Goal: Transaction & Acquisition: Purchase product/service

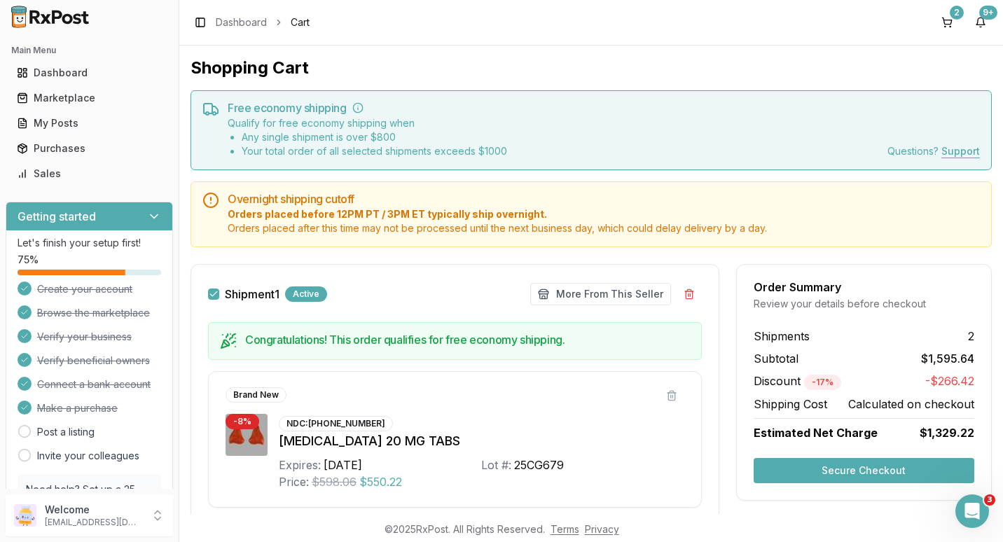
click at [849, 465] on button "Secure Checkout" at bounding box center [863, 470] width 221 height 25
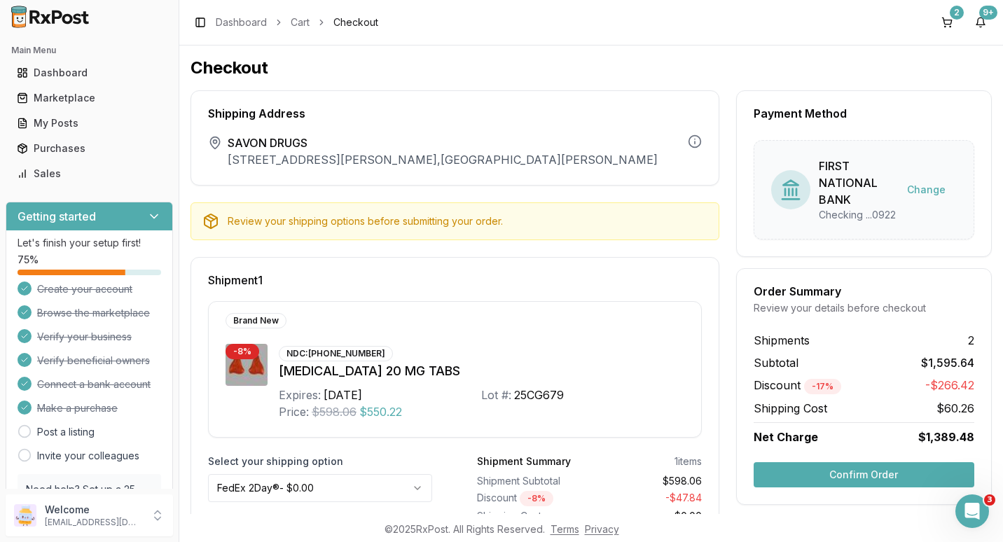
scroll to position [140, 0]
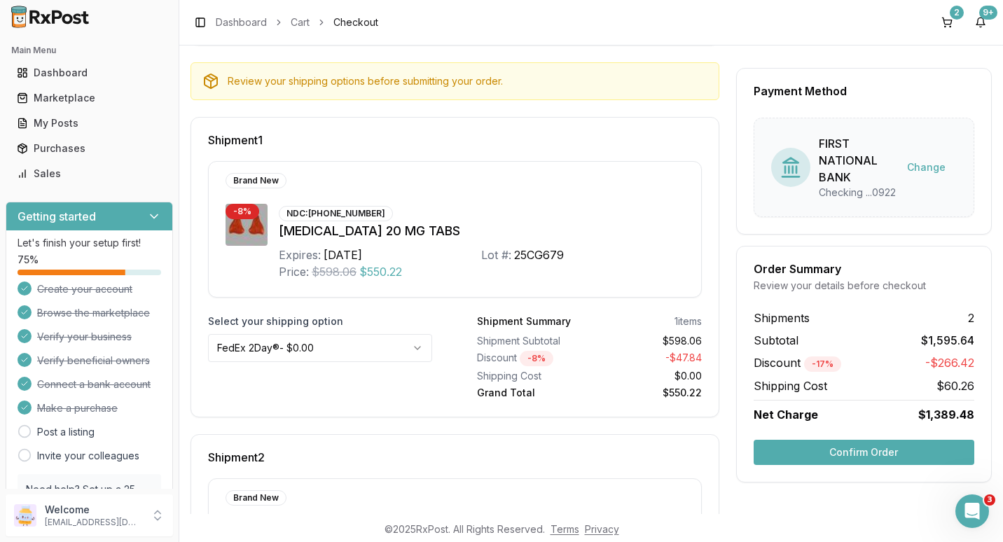
click at [417, 351] on html "Main Menu Dashboard Marketplace My Posts Purchases Sales Getting started Let's …" at bounding box center [501, 271] width 1003 height 542
click at [544, 457] on html "Main Menu Dashboard Marketplace My Posts Purchases Sales Getting started Let's …" at bounding box center [501, 271] width 1003 height 542
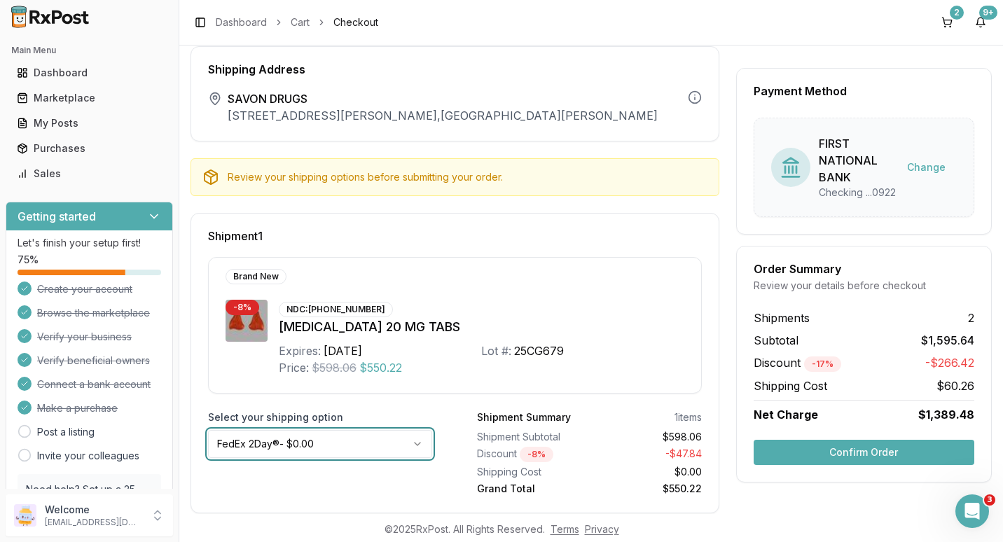
scroll to position [0, 0]
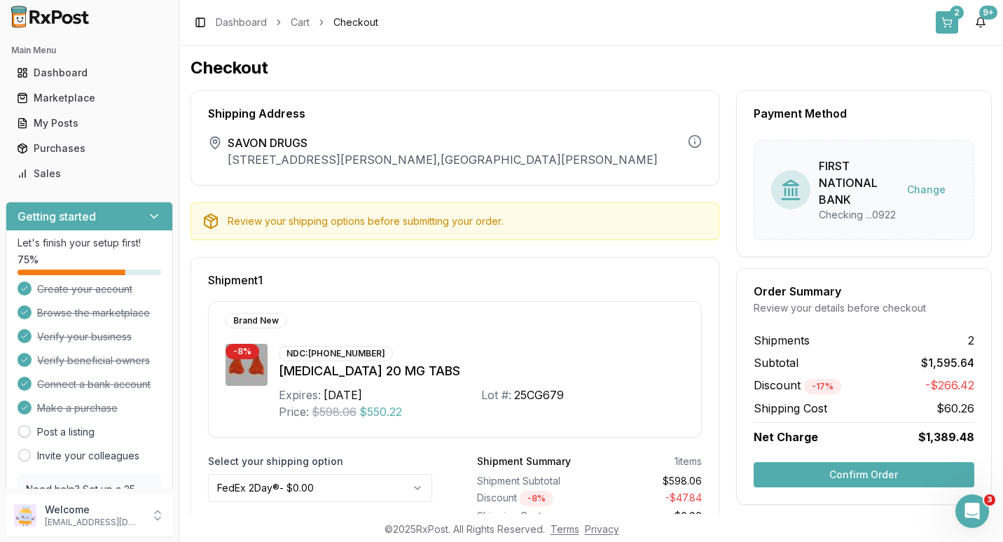
click at [949, 19] on button "2" at bounding box center [947, 22] width 22 height 22
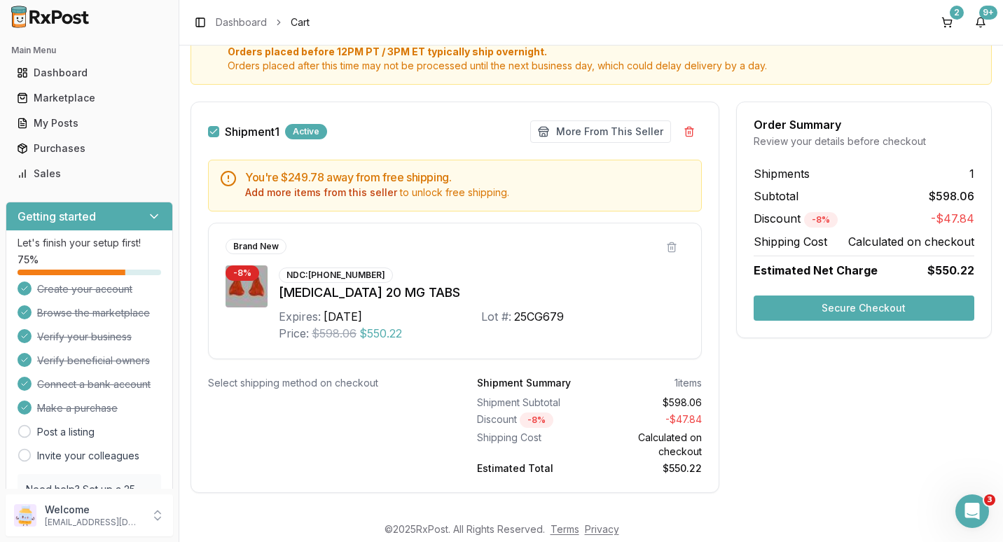
scroll to position [181, 0]
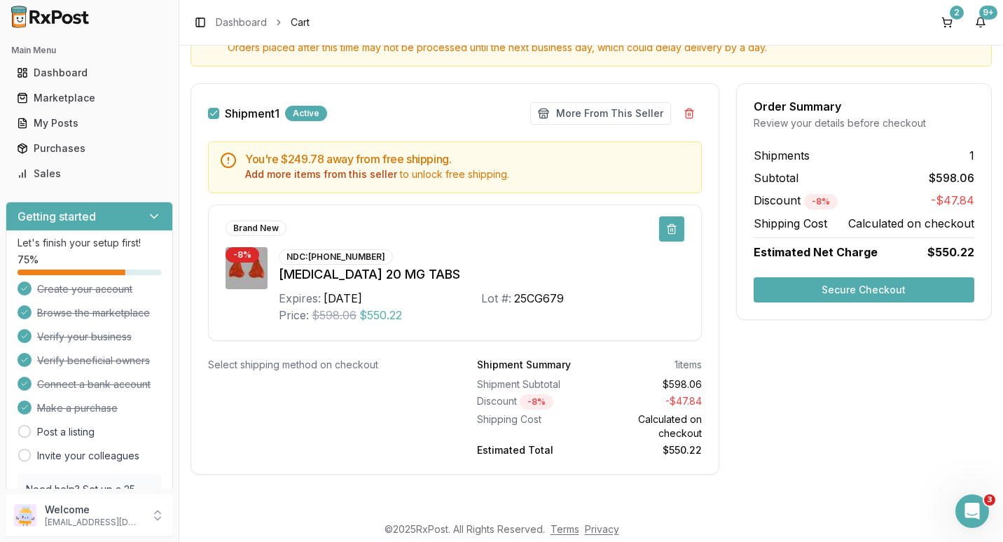
click at [665, 228] on button at bounding box center [671, 228] width 25 height 25
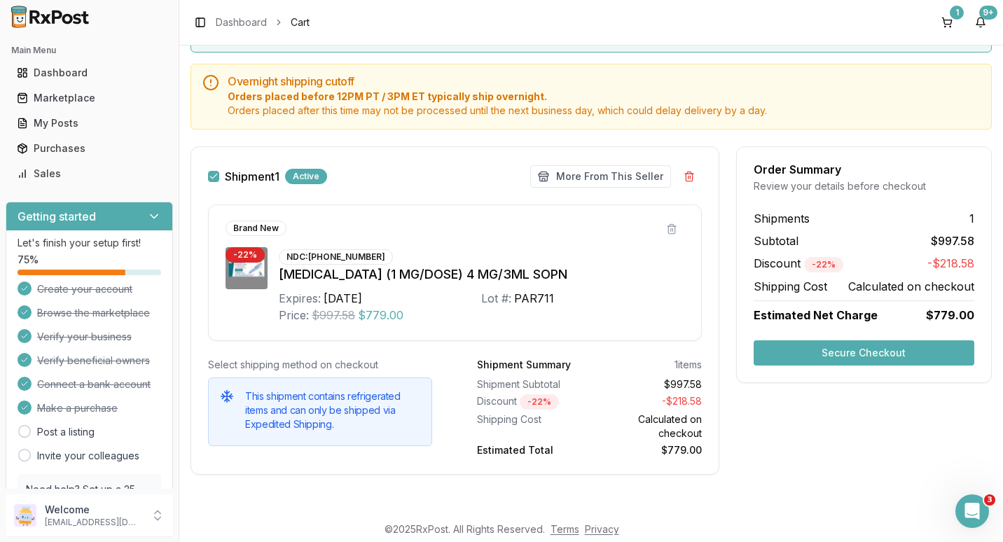
scroll to position [118, 0]
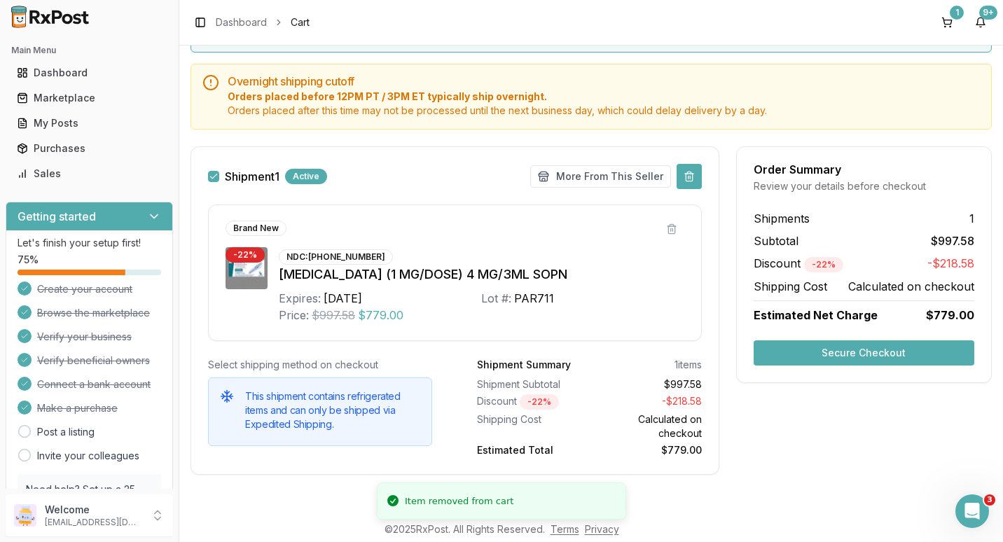
click at [685, 172] on button at bounding box center [688, 176] width 25 height 25
